Goal: Navigation & Orientation: Find specific page/section

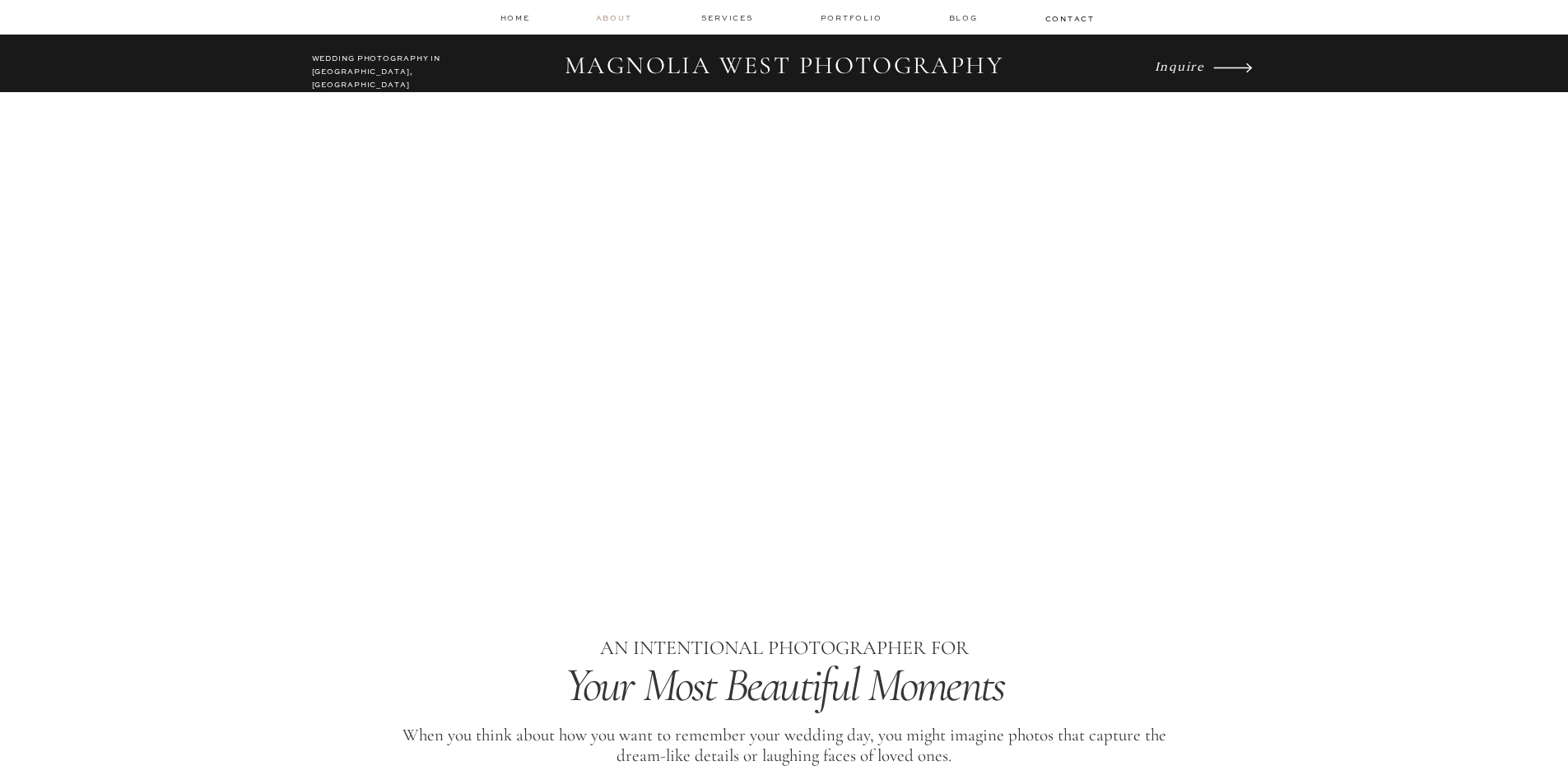
click at [618, 13] on nav "about" at bounding box center [616, 17] width 41 height 12
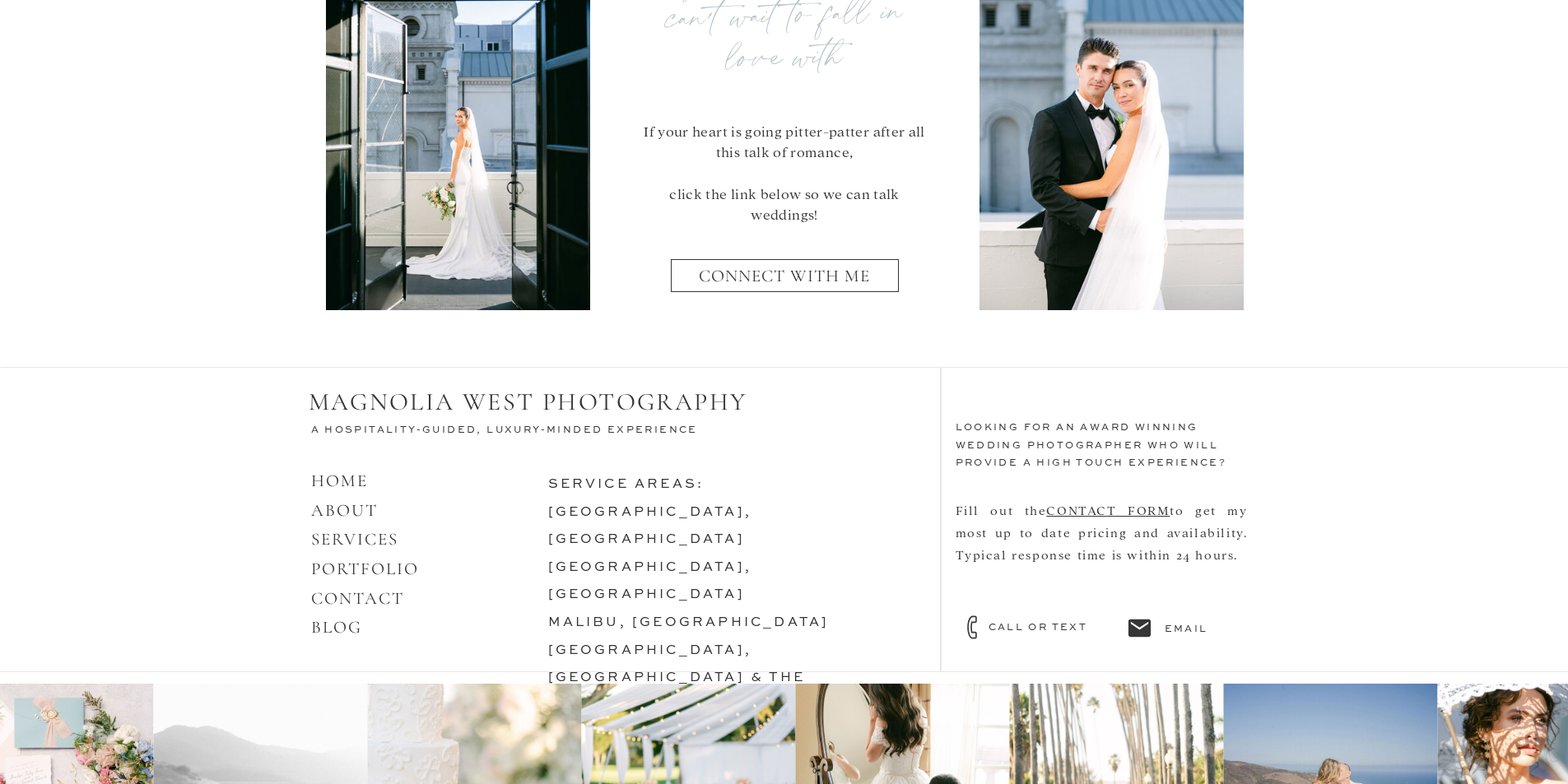
scroll to position [6720, 0]
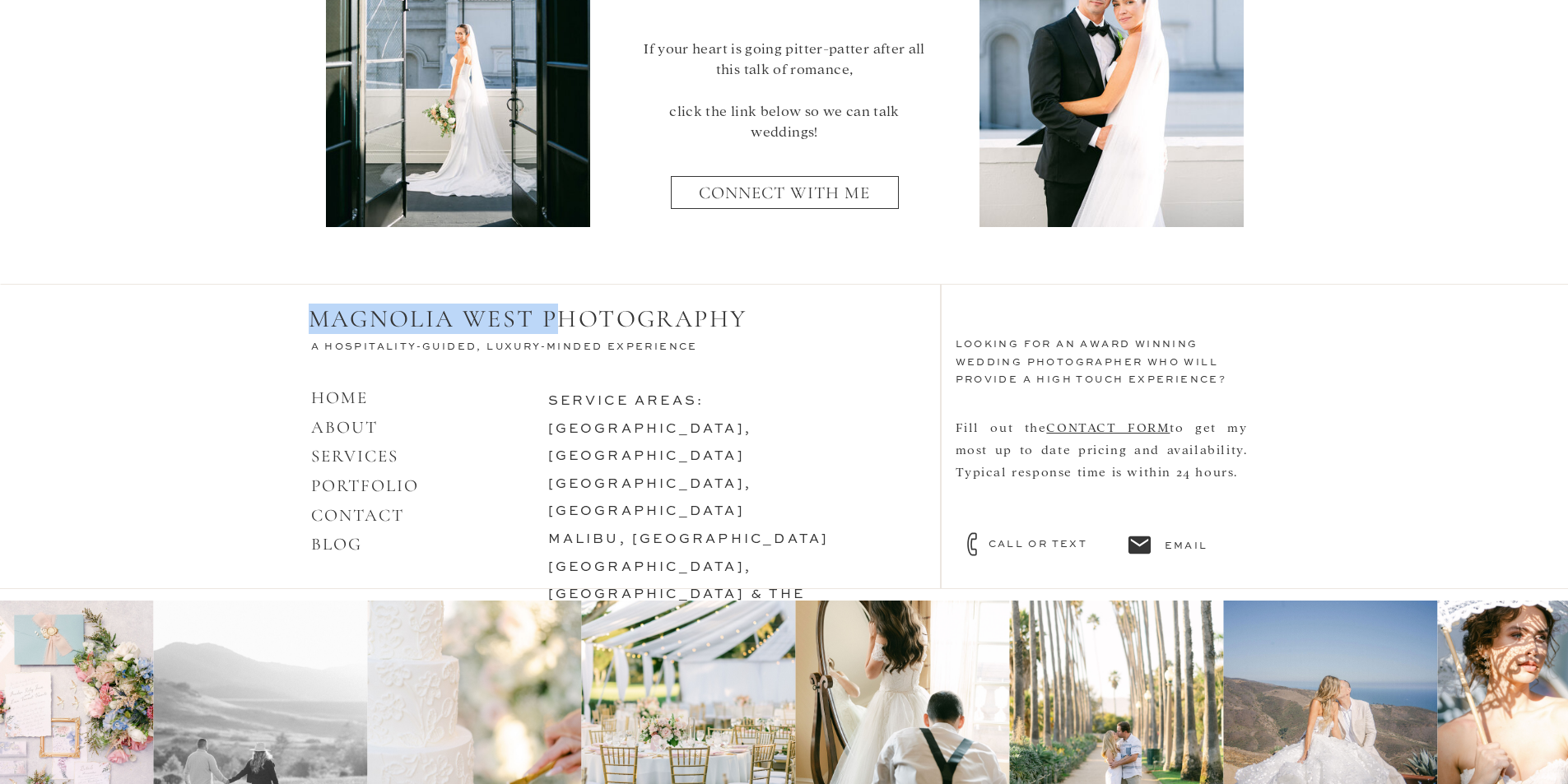
drag, startPoint x: 311, startPoint y: 314, endPoint x: 561, endPoint y: 306, distance: 250.1
click at [561, 306] on h2 "MAGNOLIA WEST PHOTOGRAPHY" at bounding box center [539, 320] width 461 height 31
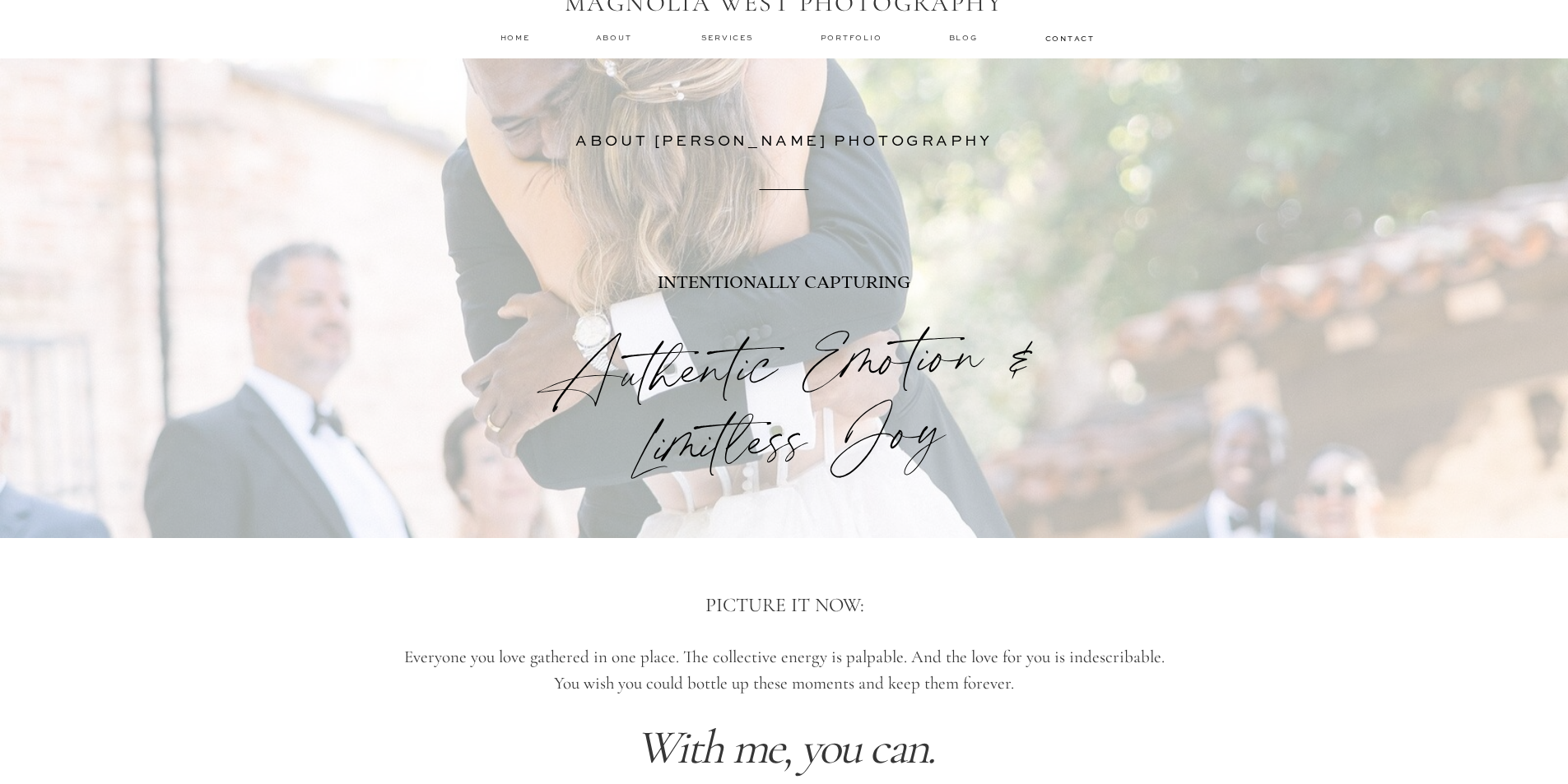
scroll to position [0, 0]
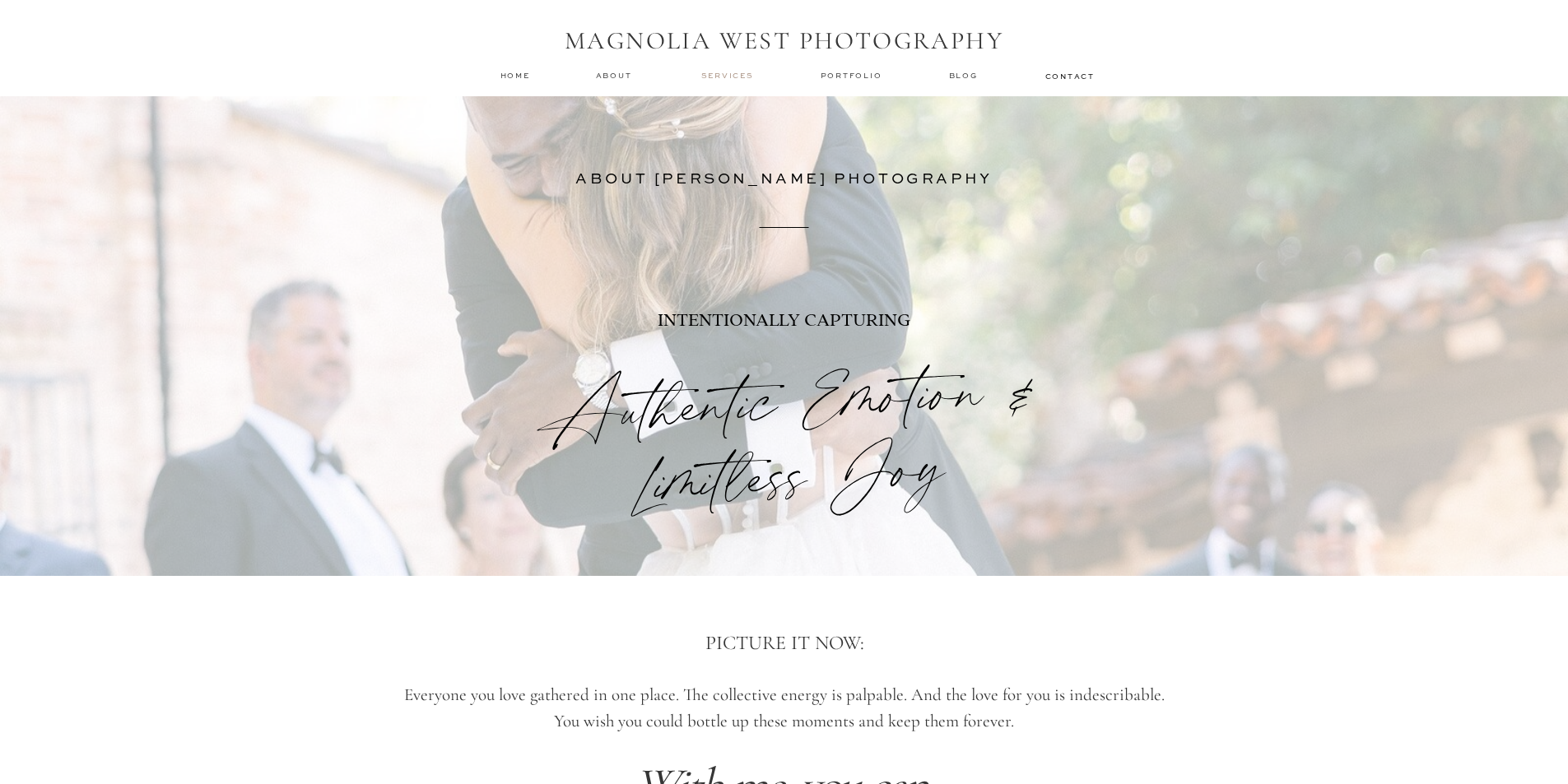
click at [723, 71] on nav "services" at bounding box center [729, 75] width 55 height 11
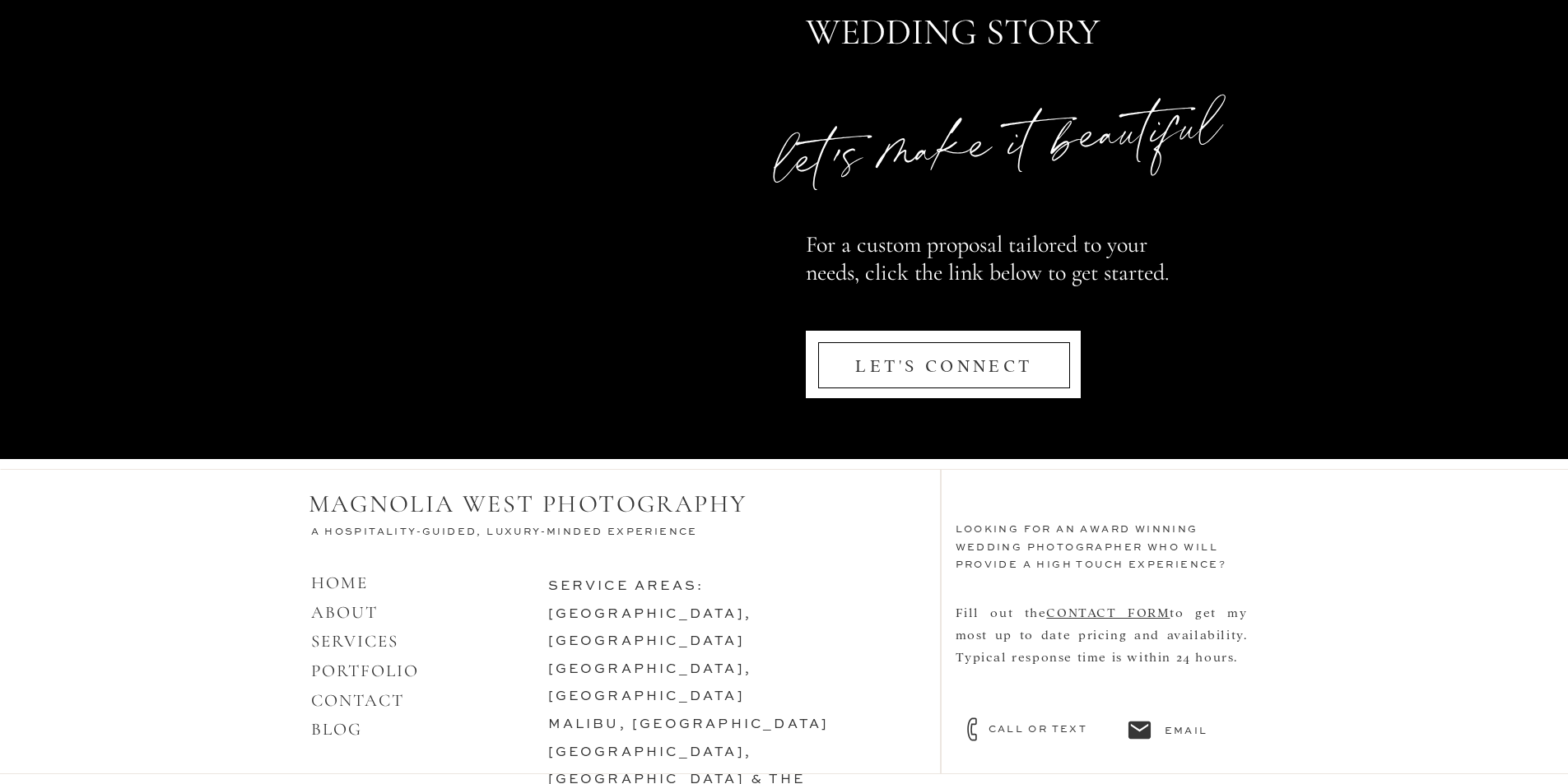
scroll to position [7853, 0]
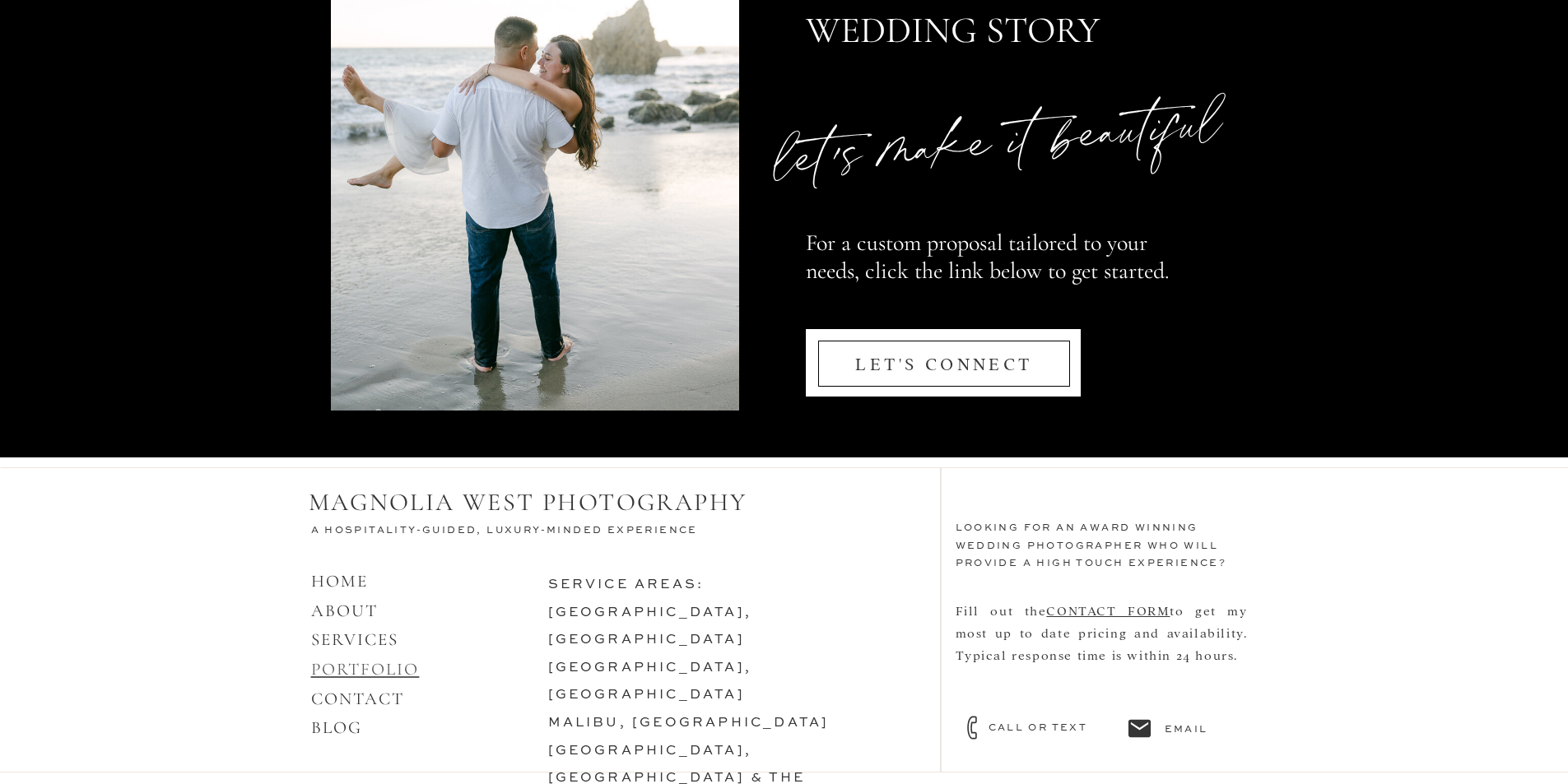
click at [388, 673] on link "PORTFOLIO" at bounding box center [365, 669] width 109 height 20
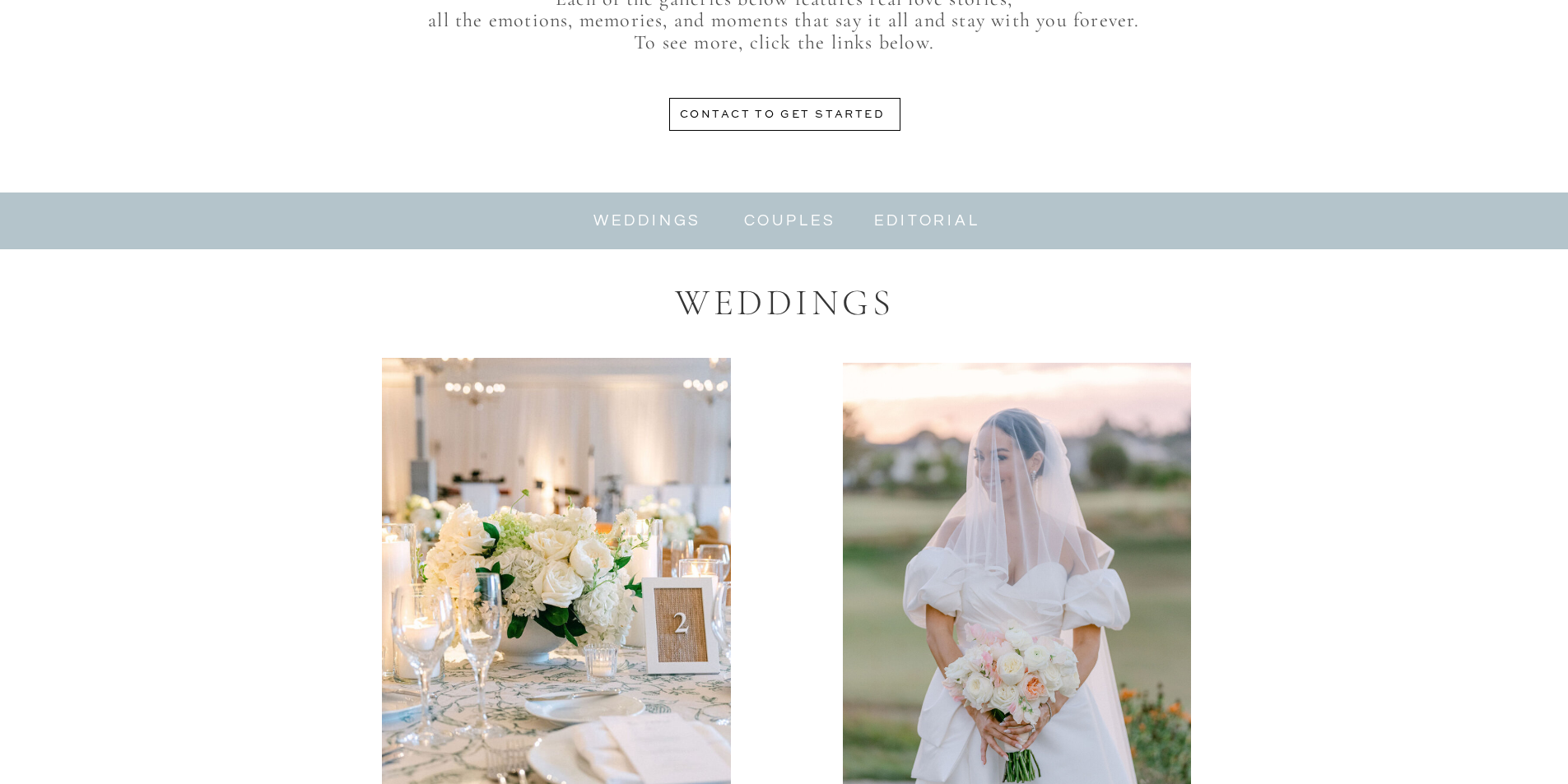
scroll to position [822, 0]
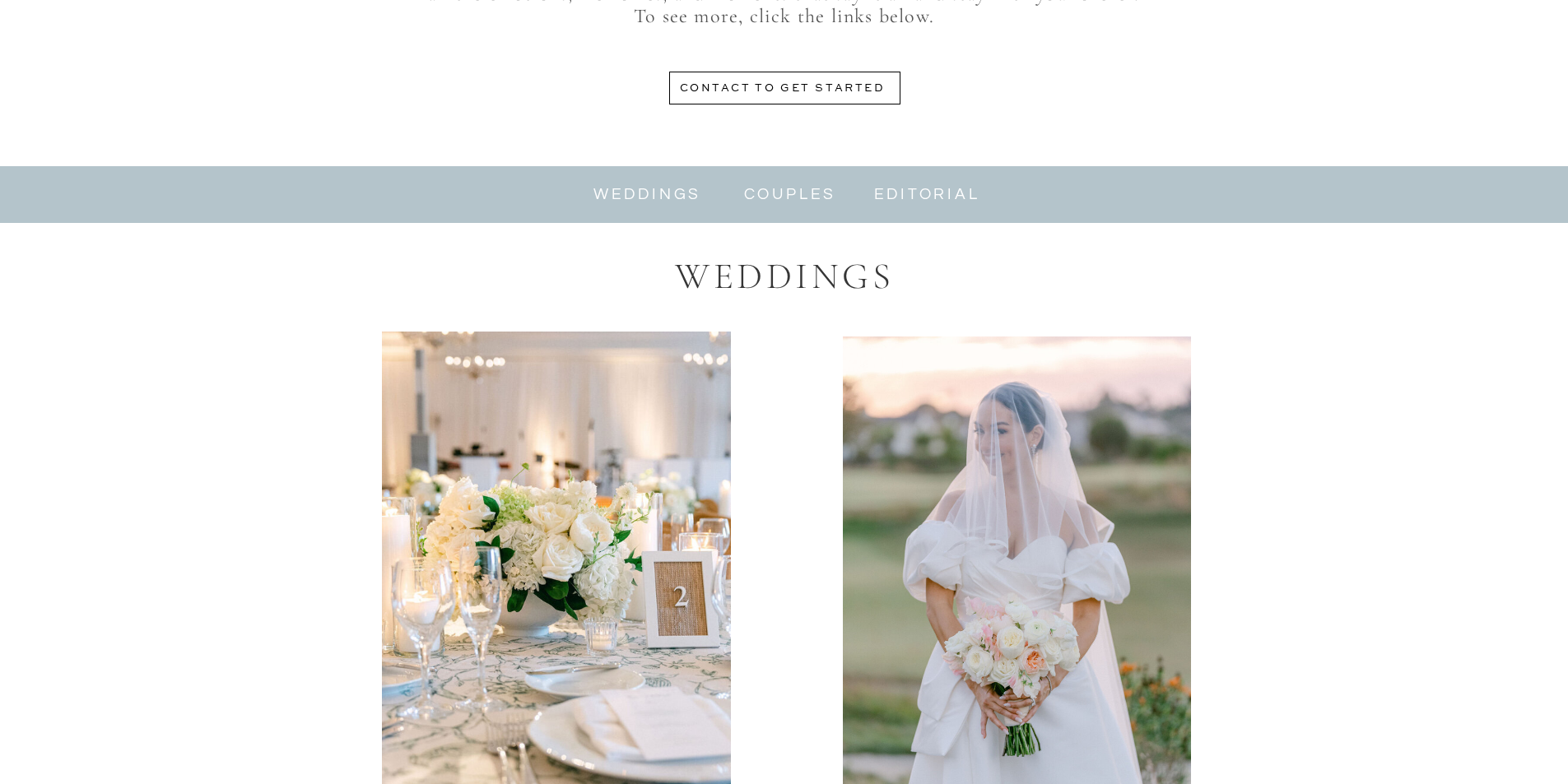
click at [775, 188] on nav "couples" at bounding box center [790, 194] width 103 height 19
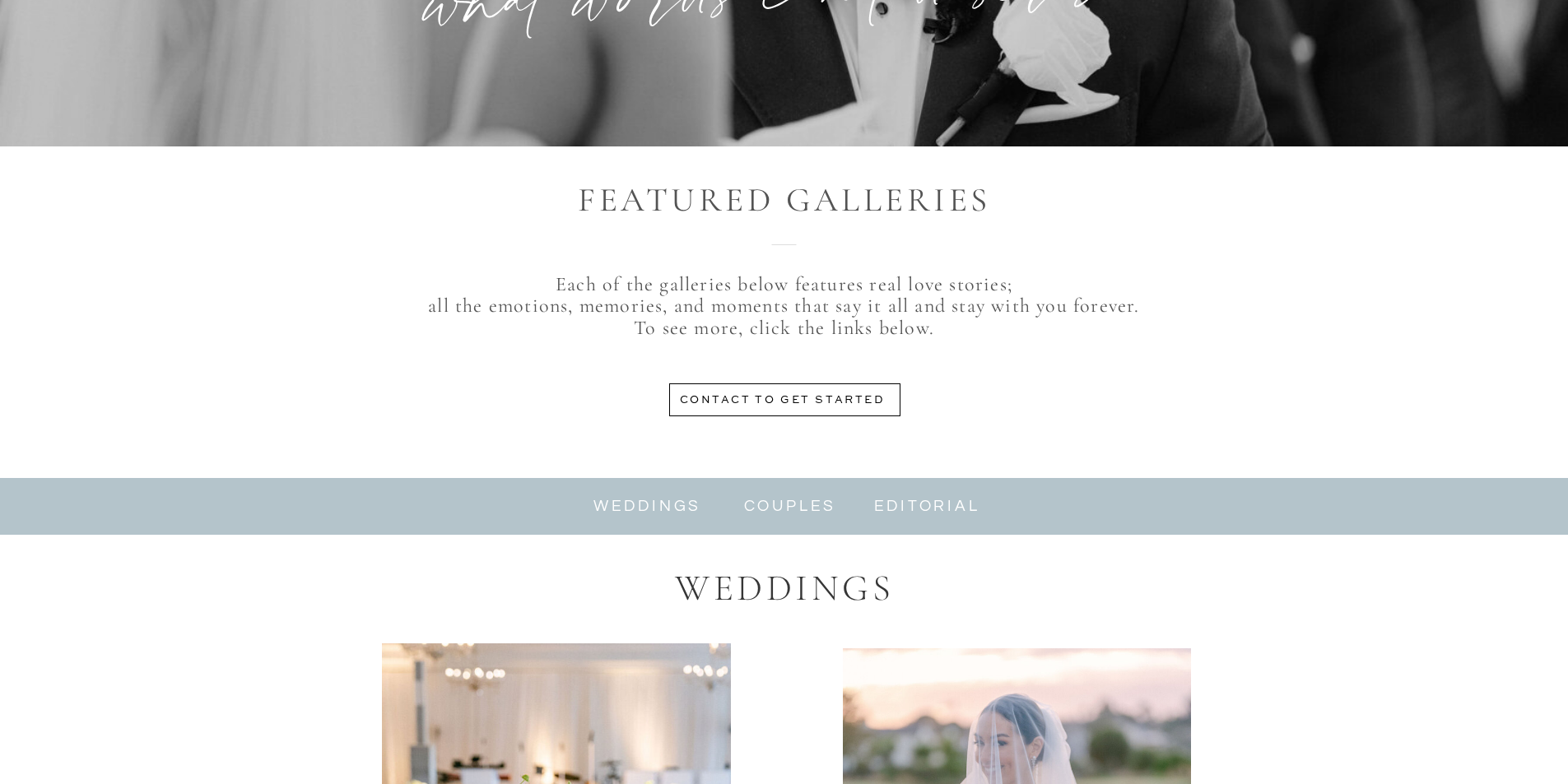
scroll to position [0, 0]
